Goal: Find specific page/section: Find specific page/section

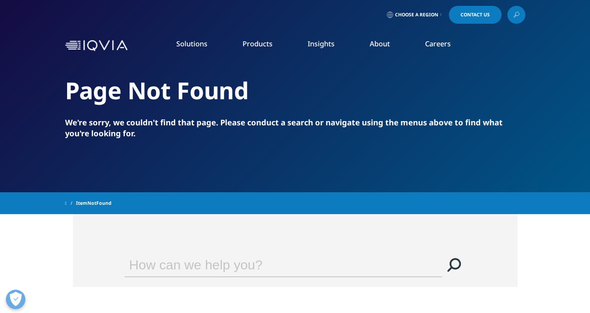
click at [436, 16] on link "Choose a Region" at bounding box center [414, 15] width 58 height 18
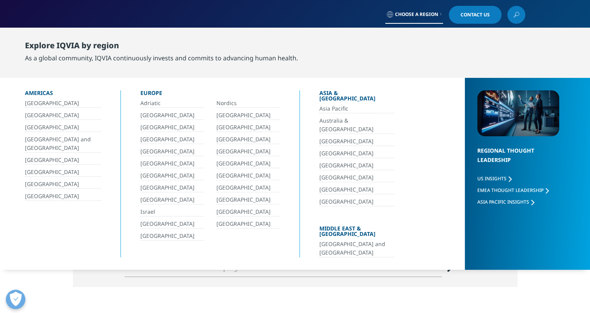
click at [351, 240] on link "[GEOGRAPHIC_DATA] and [GEOGRAPHIC_DATA]" at bounding box center [356, 249] width 75 height 18
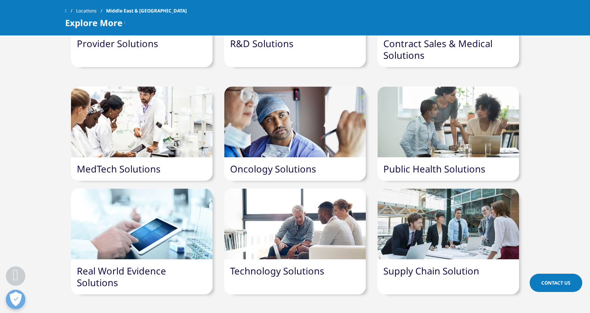
scroll to position [694, 0]
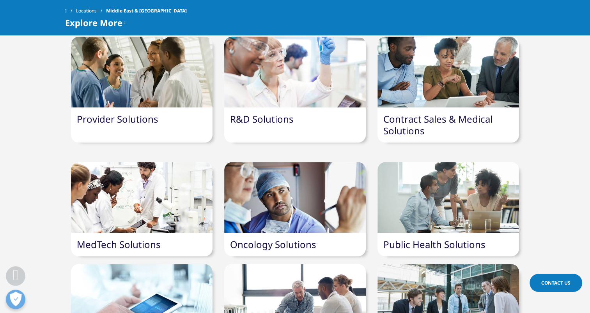
click at [97, 6] on link "Locations" at bounding box center [91, 11] width 30 height 14
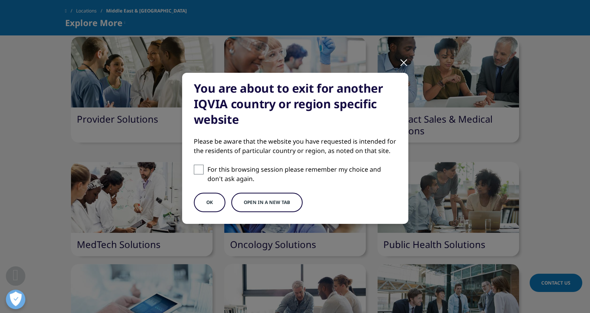
click at [212, 203] on button "OK" at bounding box center [210, 202] width 32 height 19
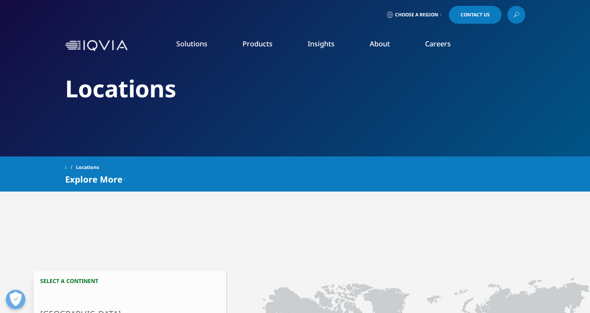
click at [413, 15] on span "Choose a Region" at bounding box center [416, 15] width 43 height 6
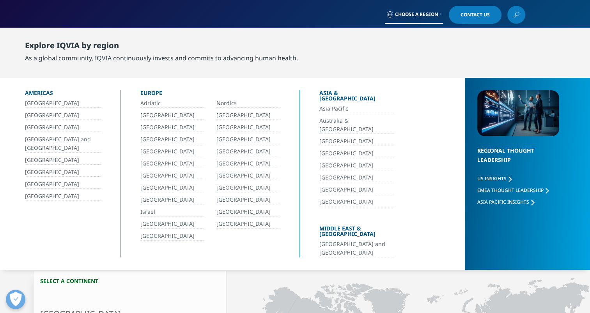
click at [234, 140] on link "[GEOGRAPHIC_DATA]" at bounding box center [248, 139] width 64 height 9
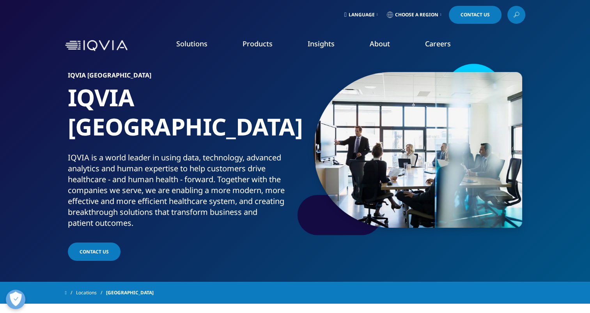
click at [473, 14] on span "Contact Us" at bounding box center [474, 14] width 29 height 5
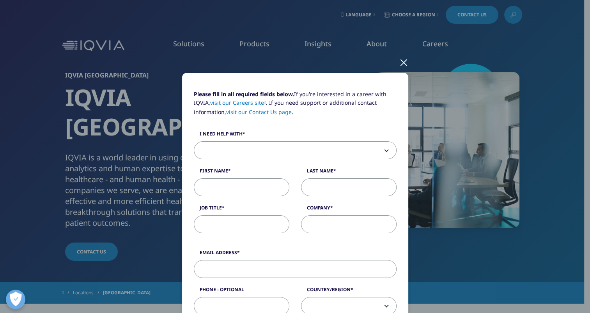
click at [402, 62] on div at bounding box center [403, 61] width 9 height 21
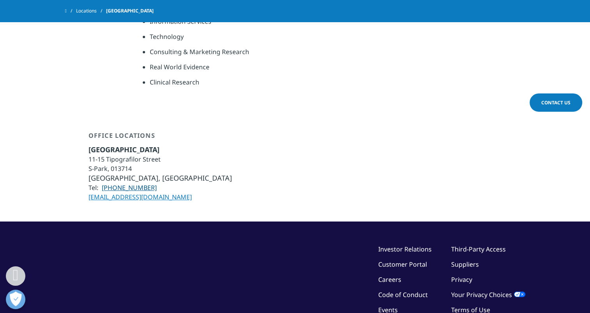
scroll to position [519, 0]
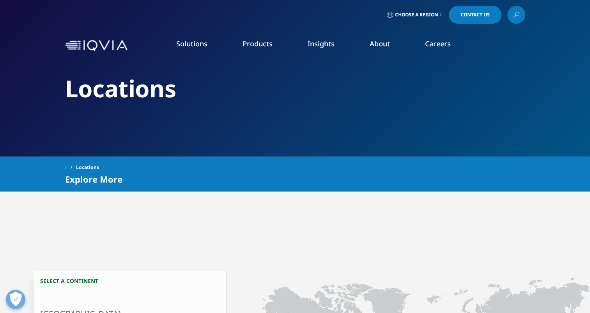
click at [446, 46] on link "Careers" at bounding box center [438, 43] width 26 height 9
click at [443, 44] on link "Careers" at bounding box center [438, 43] width 26 height 9
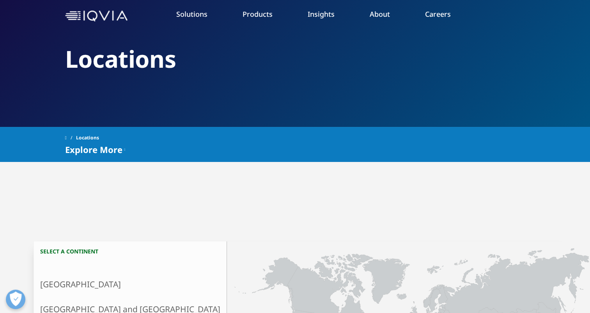
scroll to position [156, 0]
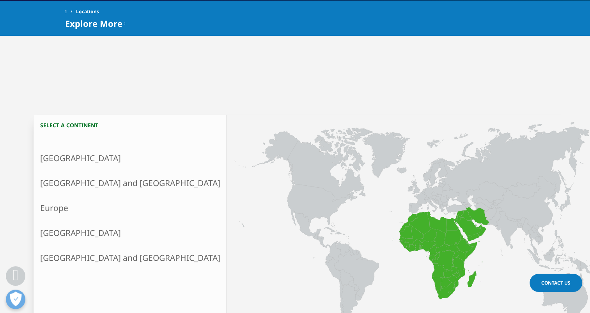
click at [78, 259] on link "[GEOGRAPHIC_DATA] and [GEOGRAPHIC_DATA]" at bounding box center [130, 257] width 193 height 25
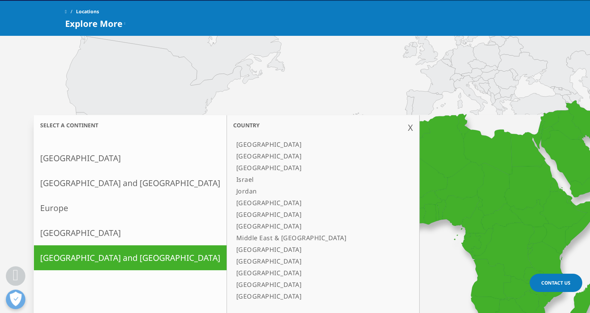
click at [233, 297] on link "UAE" at bounding box center [319, 297] width 172 height 12
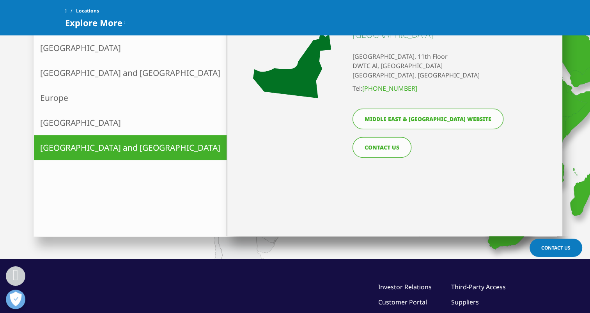
scroll to position [273, 0]
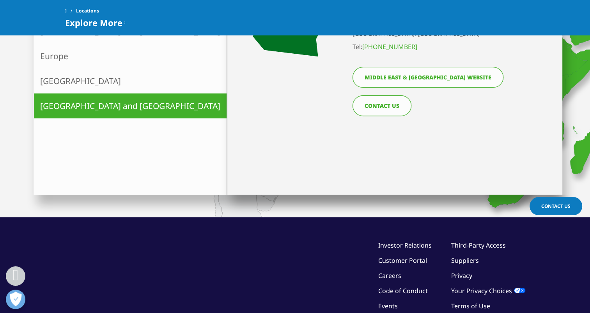
click at [415, 79] on link "Middle East & Africa website" at bounding box center [427, 77] width 151 height 21
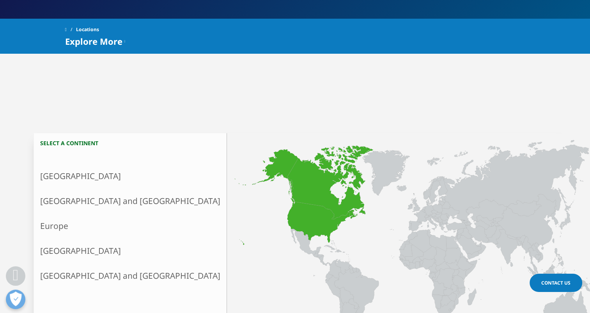
scroll to position [156, 0]
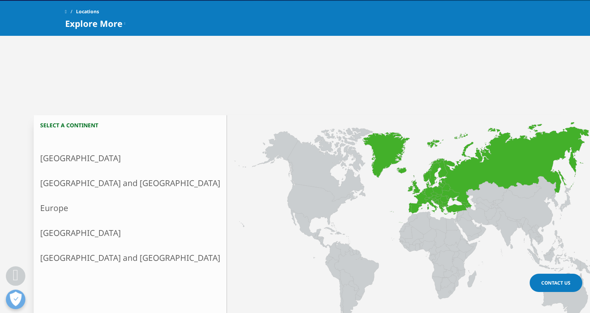
click at [67, 208] on link "Europe" at bounding box center [130, 208] width 193 height 25
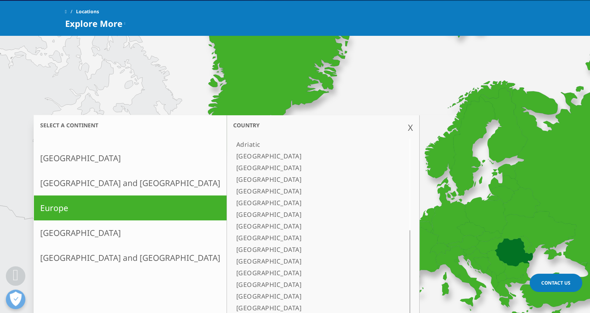
click at [494, 252] on icon at bounding box center [513, 252] width 38 height 28
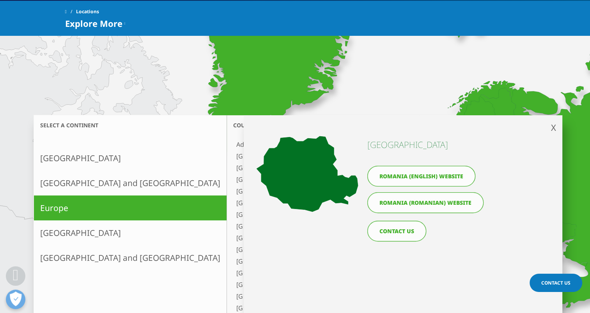
click at [453, 202] on link "Romania (Romanian) website" at bounding box center [425, 203] width 116 height 21
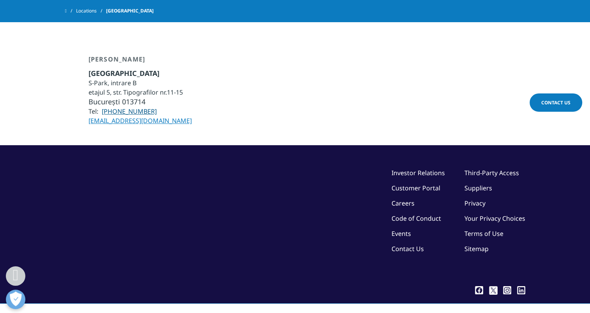
scroll to position [538, 0]
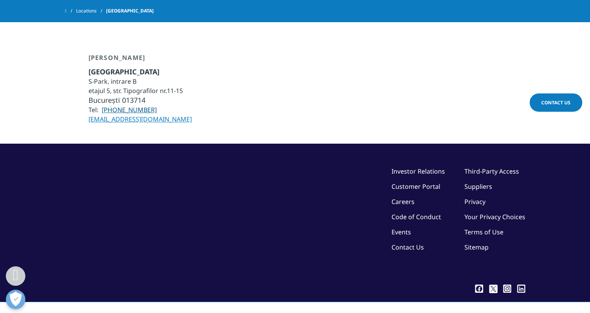
click at [408, 198] on link "Careers" at bounding box center [402, 202] width 23 height 9
